Goal: Task Accomplishment & Management: Manage account settings

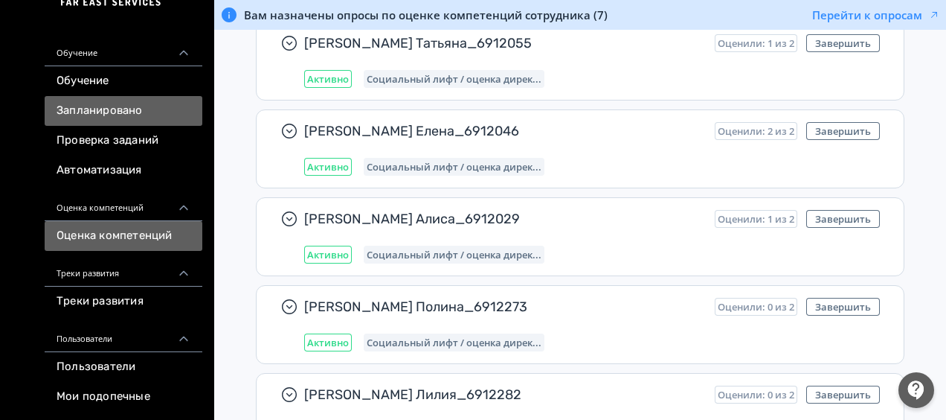
scroll to position [80, 0]
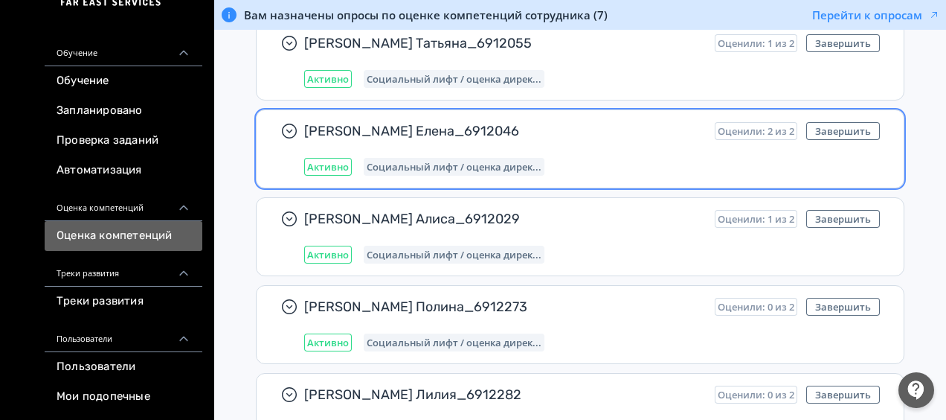
click at [399, 152] on div "[PERSON_NAME] Елена_6912046 Оценили: 2 из 2 Завершить Активно Социальный лифт /…" at bounding box center [592, 149] width 576 height 54
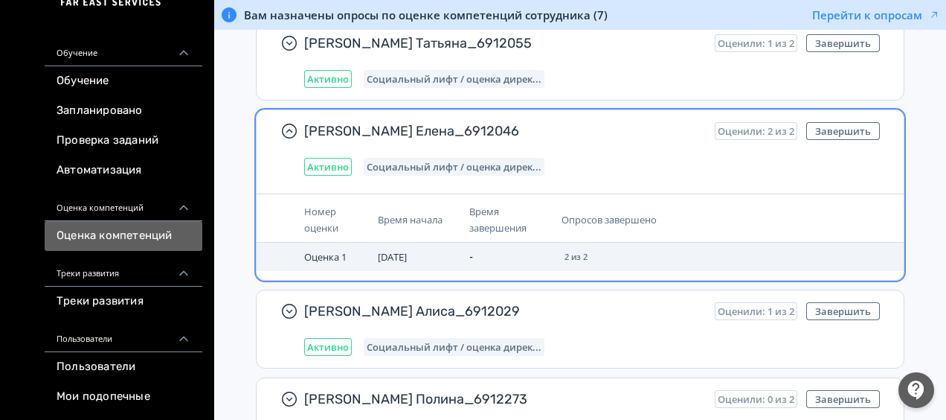
click at [522, 257] on td "-" at bounding box center [508, 256] width 91 height 28
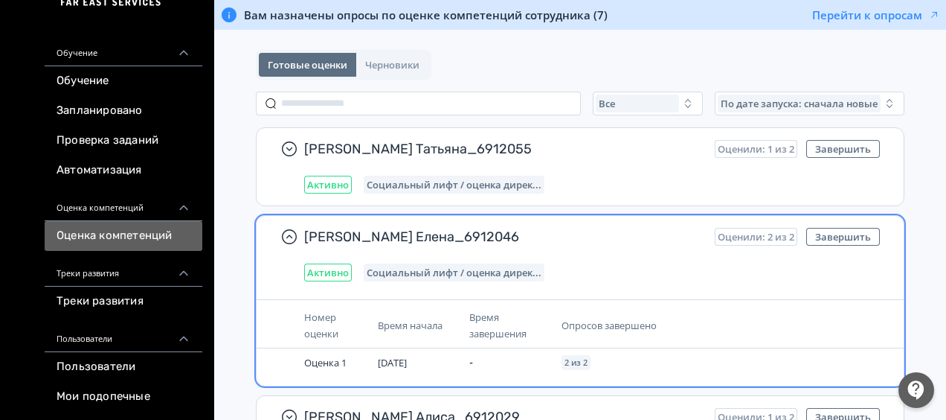
scroll to position [36, 0]
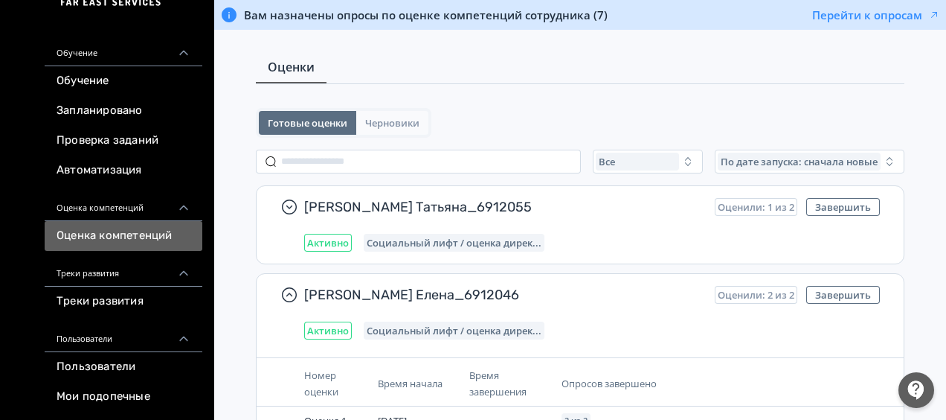
click at [402, 120] on span "Черновики" at bounding box center [392, 123] width 54 height 12
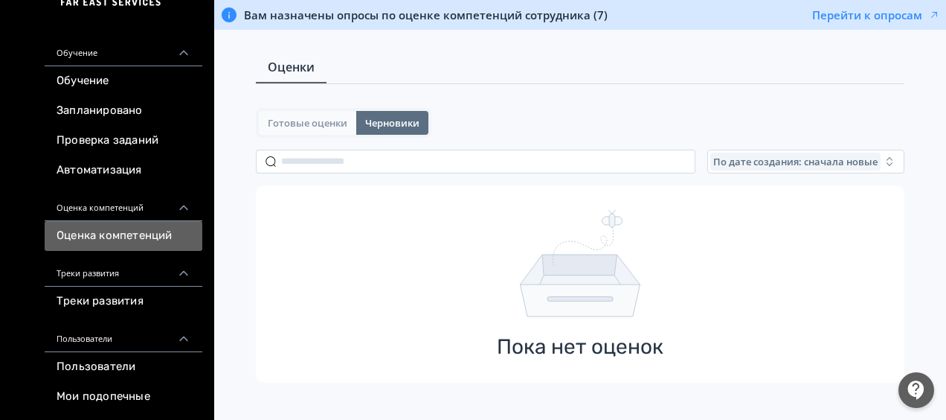
click at [286, 126] on span "Готовые оценки" at bounding box center [308, 123] width 80 height 12
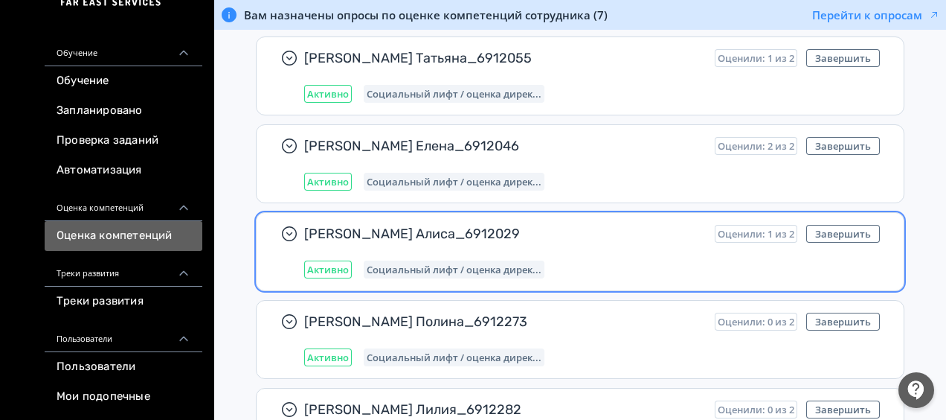
scroll to position [184, 0]
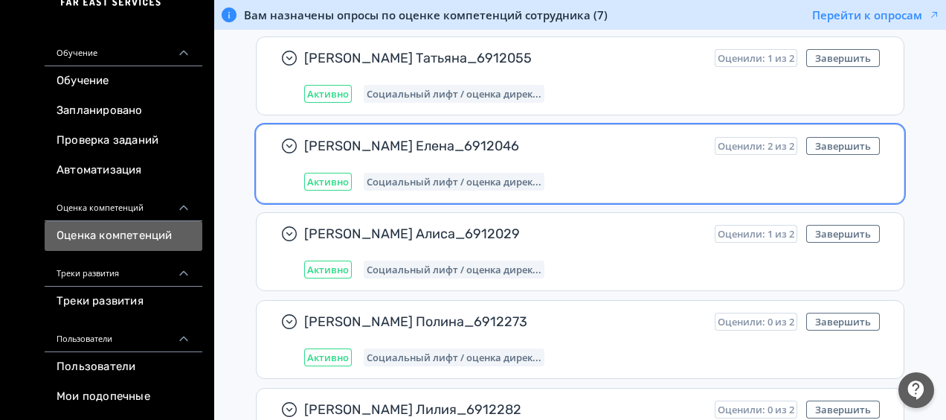
click at [391, 181] on span "Социальный лифт / оценка дирек..." at bounding box center [454, 182] width 175 height 12
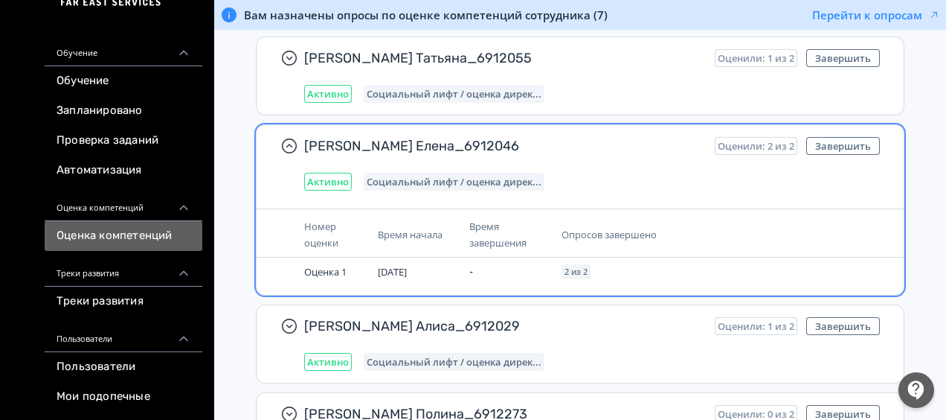
click at [393, 181] on span "Социальный лифт / оценка дирек..." at bounding box center [454, 182] width 175 height 12
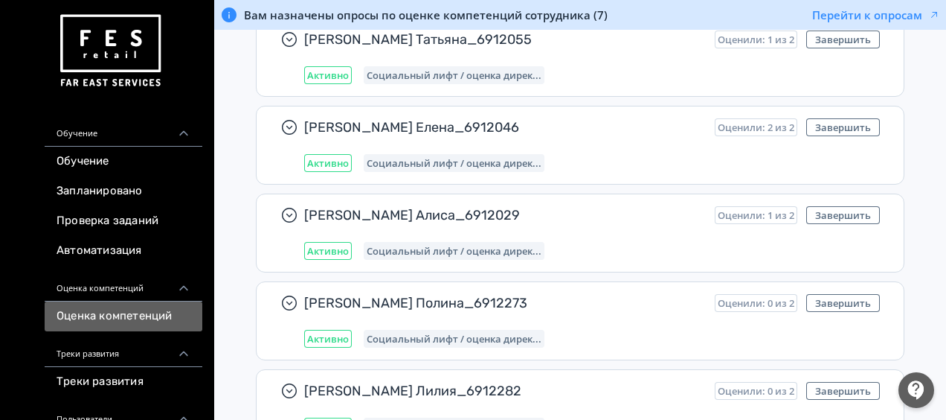
scroll to position [0, 0]
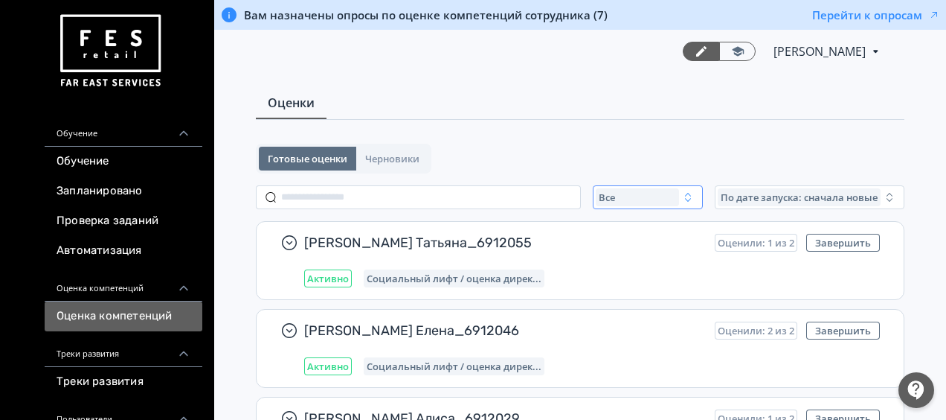
click at [674, 193] on div "Все" at bounding box center [637, 197] width 83 height 18
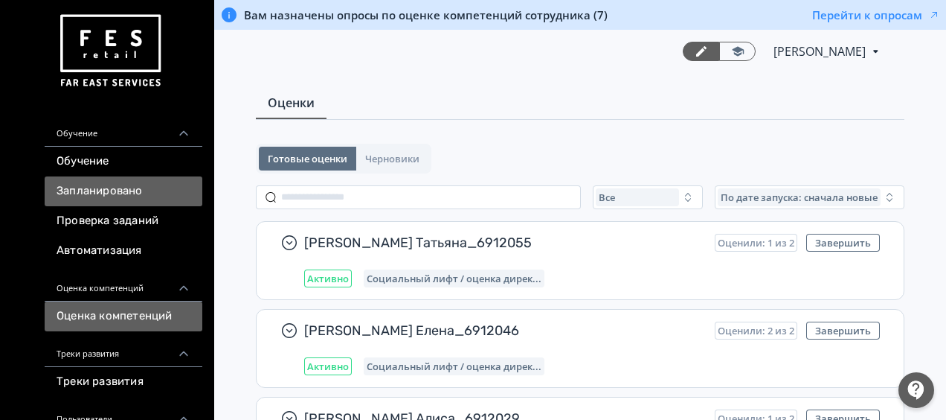
click at [123, 192] on link "Запланировано" at bounding box center [124, 191] width 158 height 30
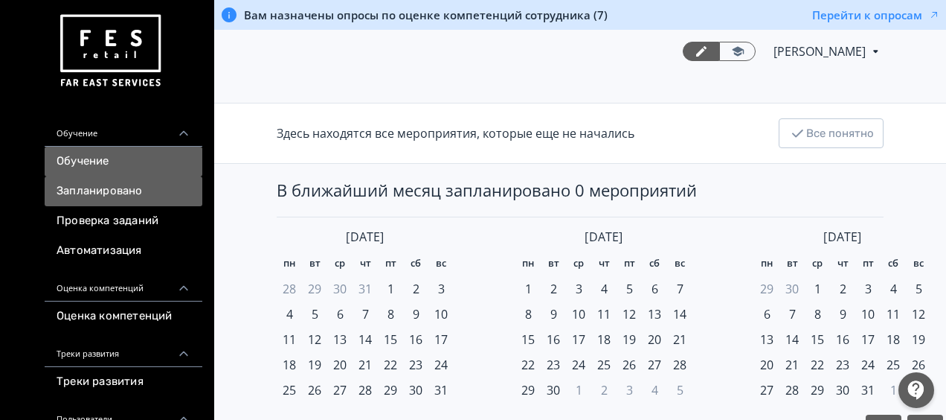
click at [126, 159] on link "Обучение" at bounding box center [124, 162] width 158 height 30
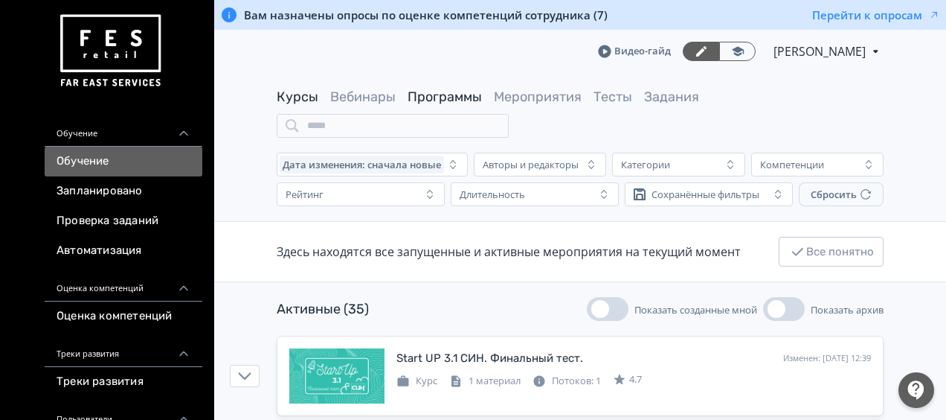
click at [460, 101] on link "Программы" at bounding box center [445, 97] width 74 height 16
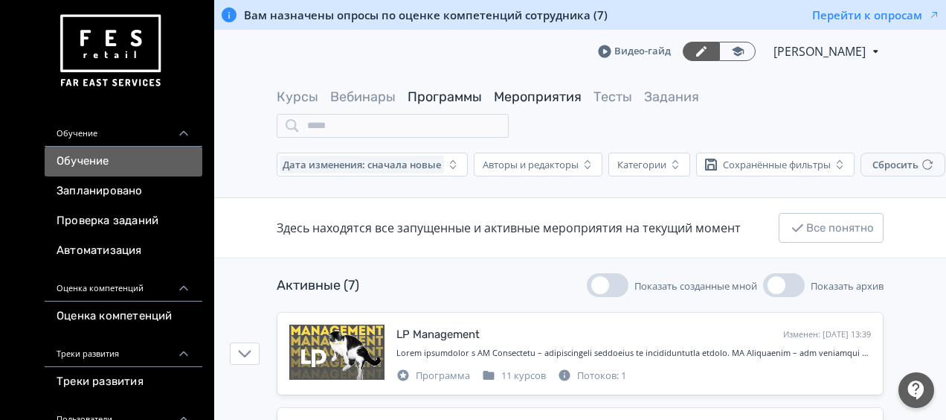
click at [558, 95] on link "Мероприятия" at bounding box center [538, 97] width 88 height 16
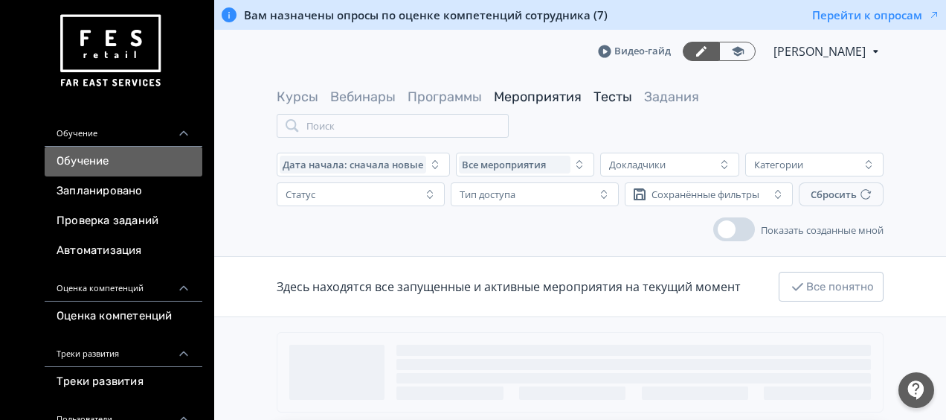
click at [610, 94] on link "Тесты" at bounding box center [613, 97] width 39 height 16
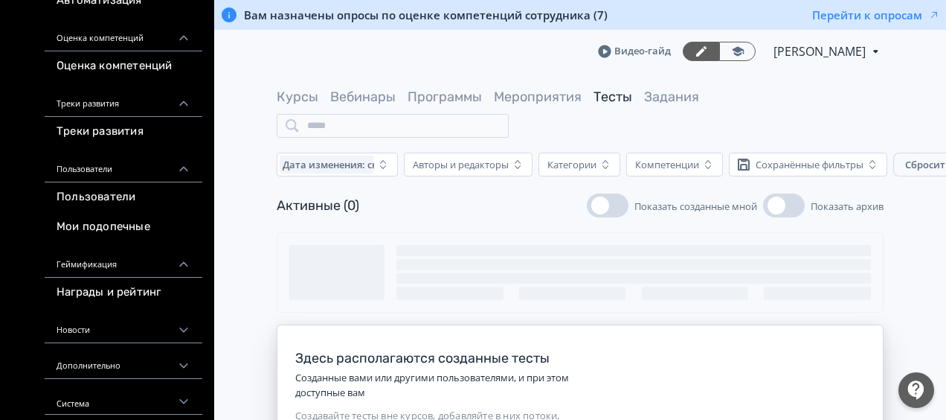
click at [814, 48] on span "[PERSON_NAME]" at bounding box center [821, 51] width 94 height 18
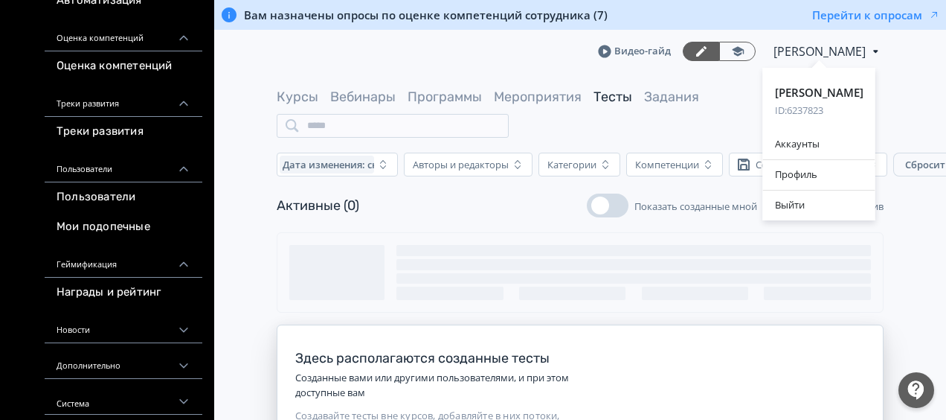
scroll to position [244, 0]
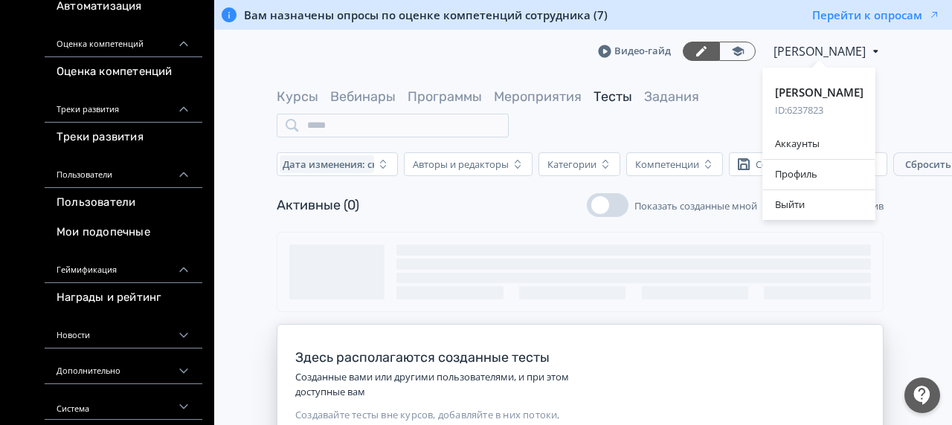
click at [814, 49] on div "[PERSON_NAME] ID: 6237823 Аккаунты Профиль Выйти" at bounding box center [818, 51] width 129 height 18
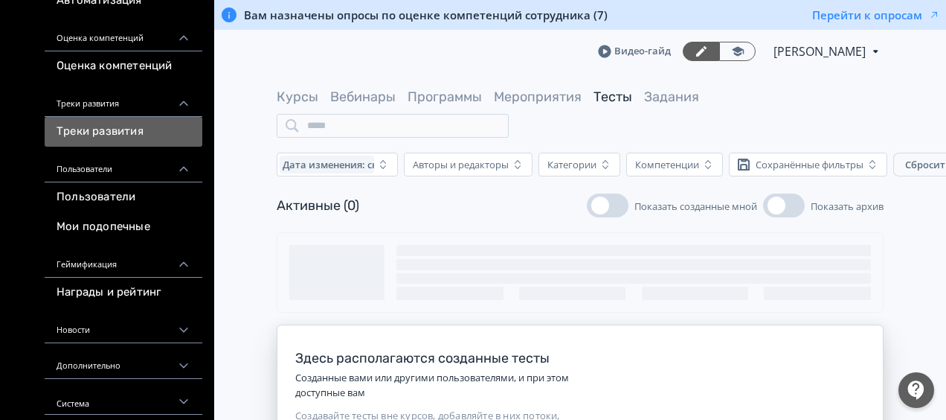
scroll to position [0, 0]
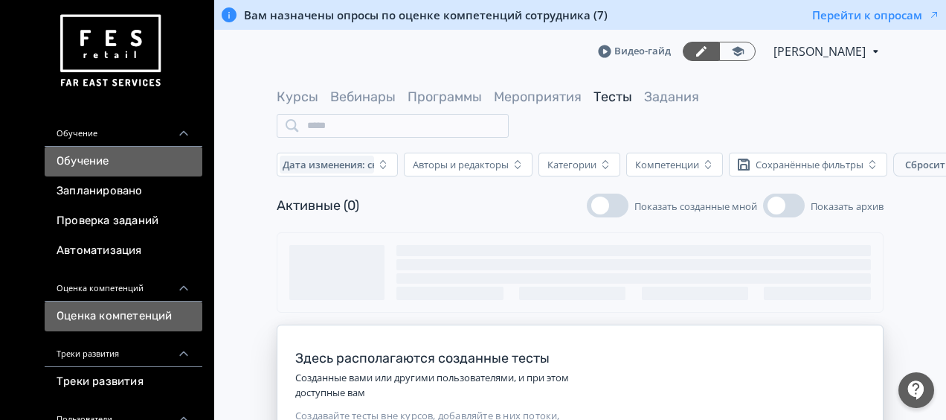
click at [158, 324] on link "Оценка компетенций" at bounding box center [124, 316] width 158 height 30
